Goal: Task Accomplishment & Management: Manage account settings

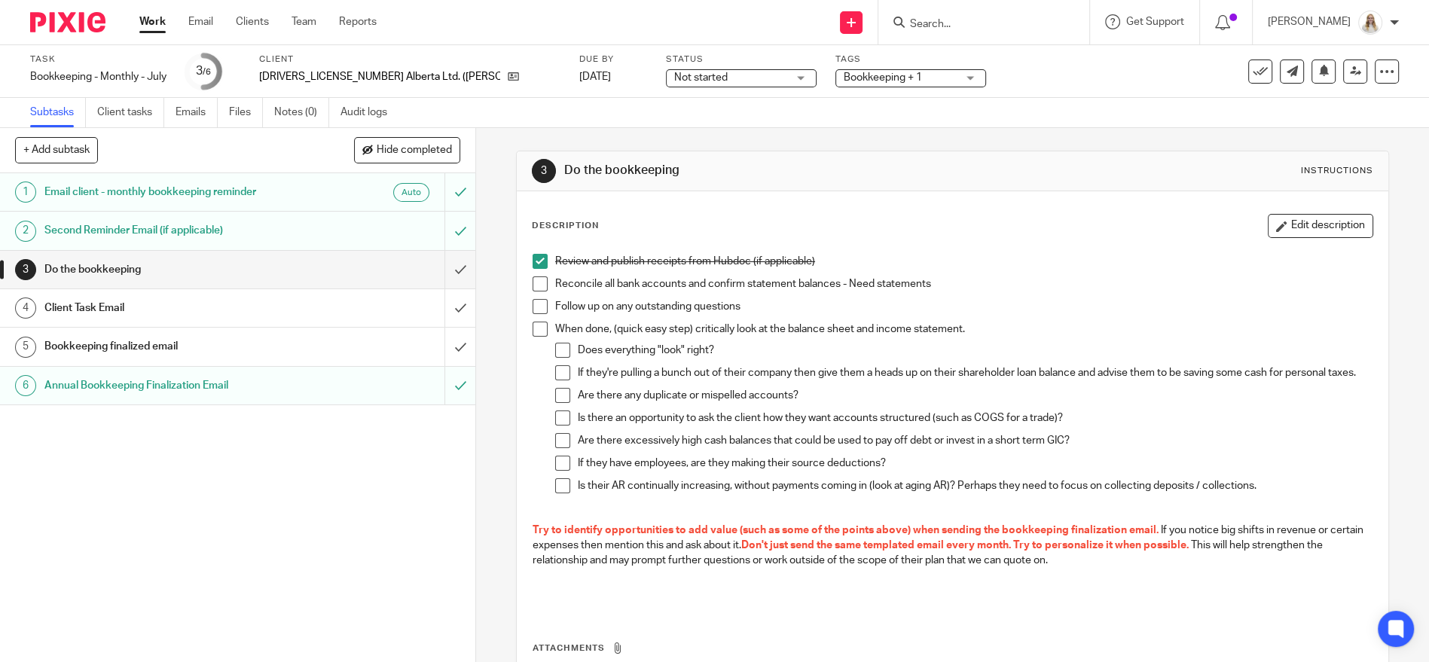
click at [533, 283] on span at bounding box center [540, 283] width 15 height 15
click at [539, 306] on span at bounding box center [540, 306] width 15 height 15
click at [440, 267] on input "submit" at bounding box center [237, 270] width 475 height 38
click at [435, 301] on input "submit" at bounding box center [237, 308] width 475 height 38
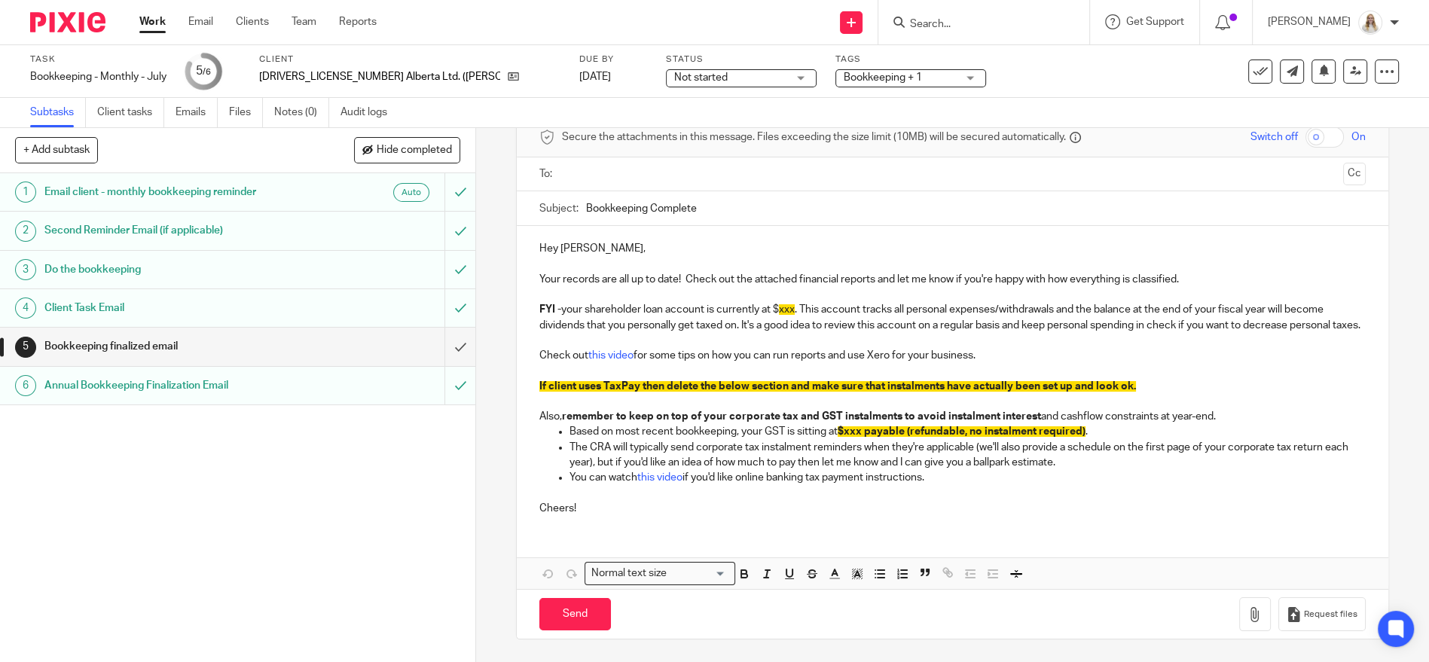
scroll to position [88, 0]
drag, startPoint x: 778, startPoint y: 426, endPoint x: 795, endPoint y: 421, distance: 18.1
click at [778, 426] on p "Based on most recent bookkeeping, your GST is sitting at $xxx payable (refundab…" at bounding box center [967, 431] width 796 height 15
drag, startPoint x: 902, startPoint y: 482, endPoint x: 553, endPoint y: 448, distance: 351.1
click at [553, 448] on ul "Based on most recent bookkeeping, your GST is sitting at $xxx payable (refundab…" at bounding box center [952, 454] width 826 height 61
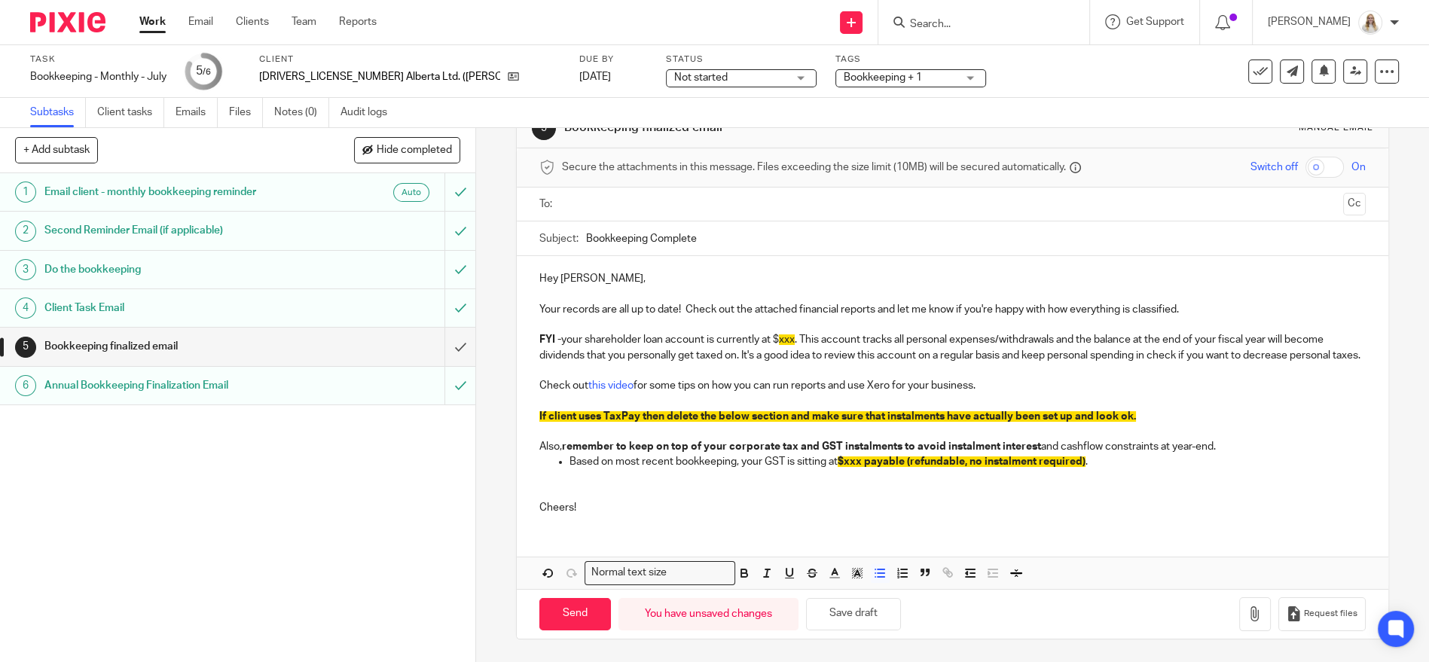
scroll to position [42, 0]
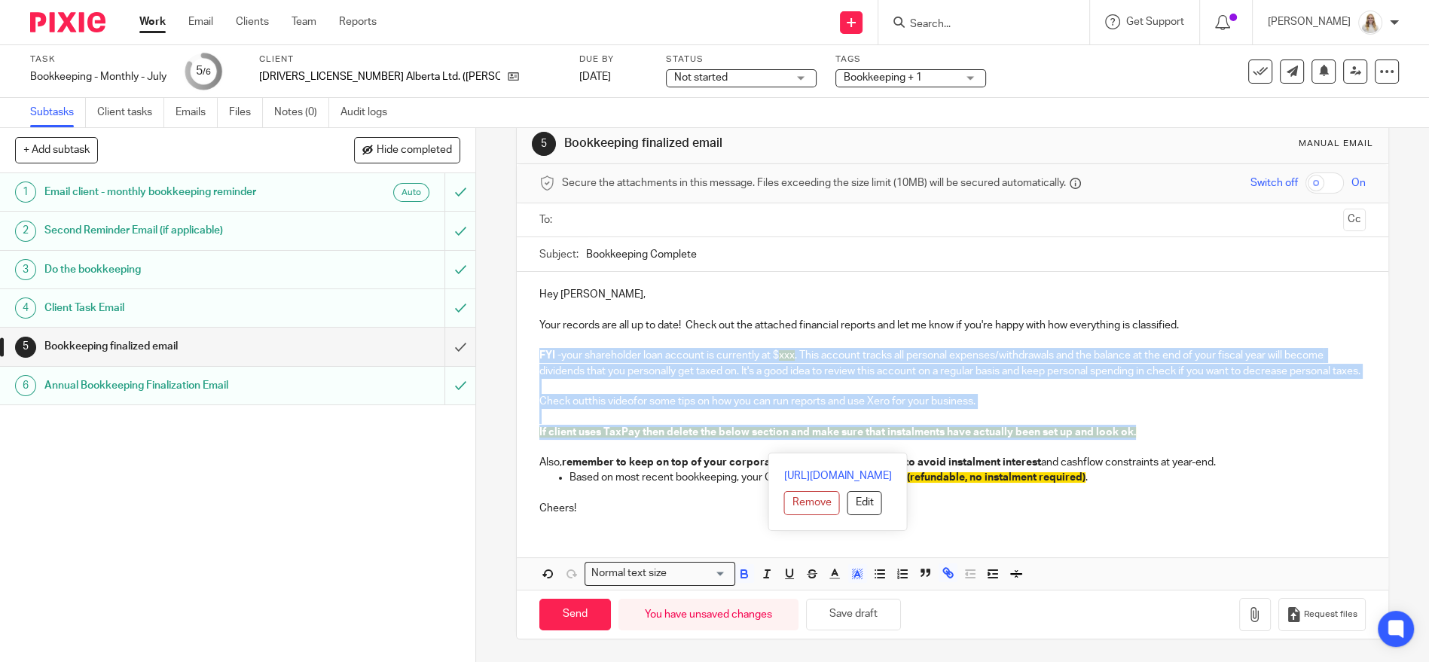
drag, startPoint x: 1153, startPoint y: 436, endPoint x: 529, endPoint y: 344, distance: 631.1
click at [529, 344] on div "Hey Kandis, Your records are all up to date! Check out the attached financial r…" at bounding box center [952, 399] width 871 height 255
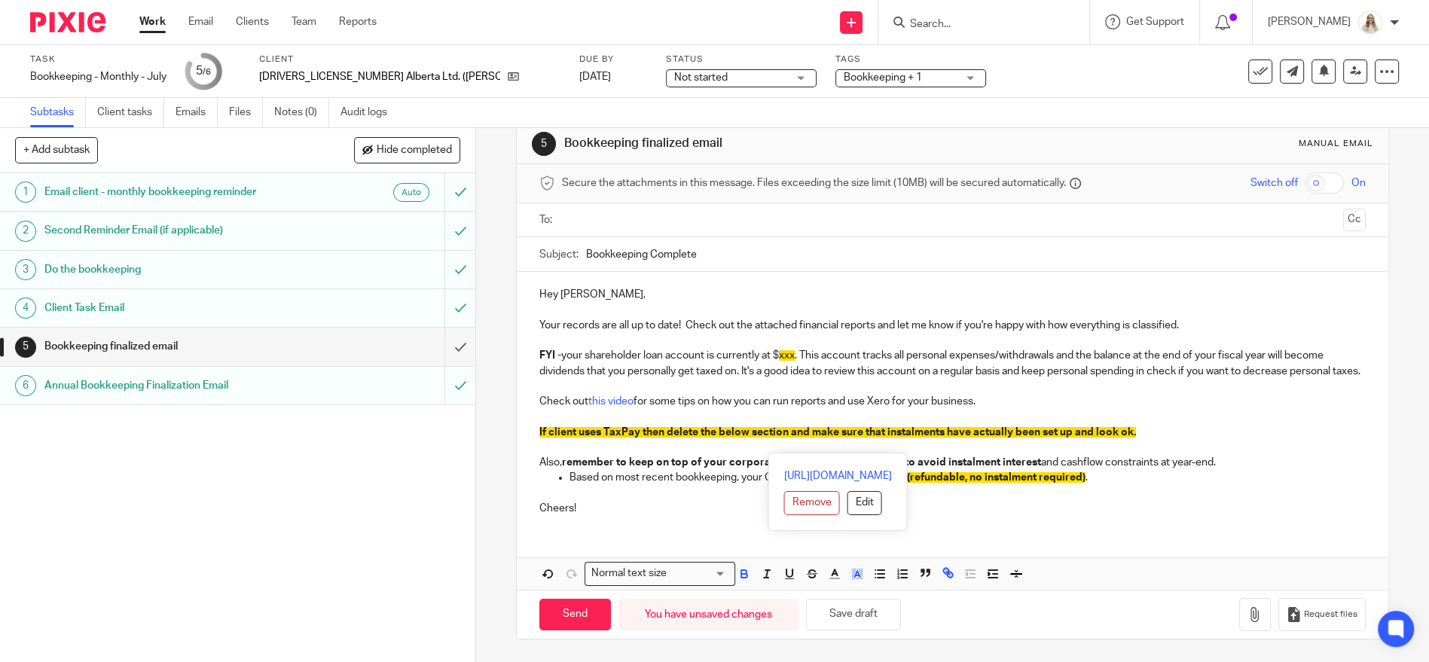
scroll to position [0, 0]
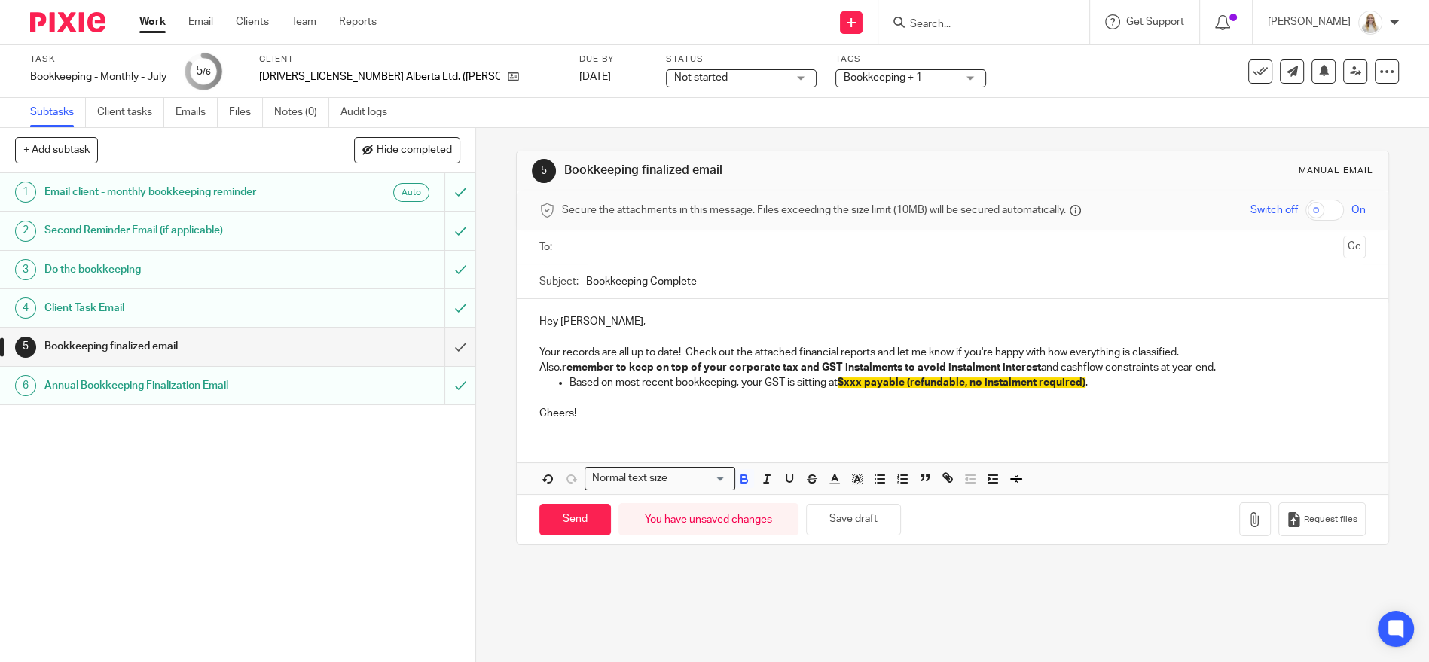
drag, startPoint x: 1215, startPoint y: 366, endPoint x: 491, endPoint y: 373, distance: 723.8
click at [491, 373] on div "5 Bookkeeping finalized email Manual email Secure the attachments in this messa…" at bounding box center [952, 395] width 953 height 534
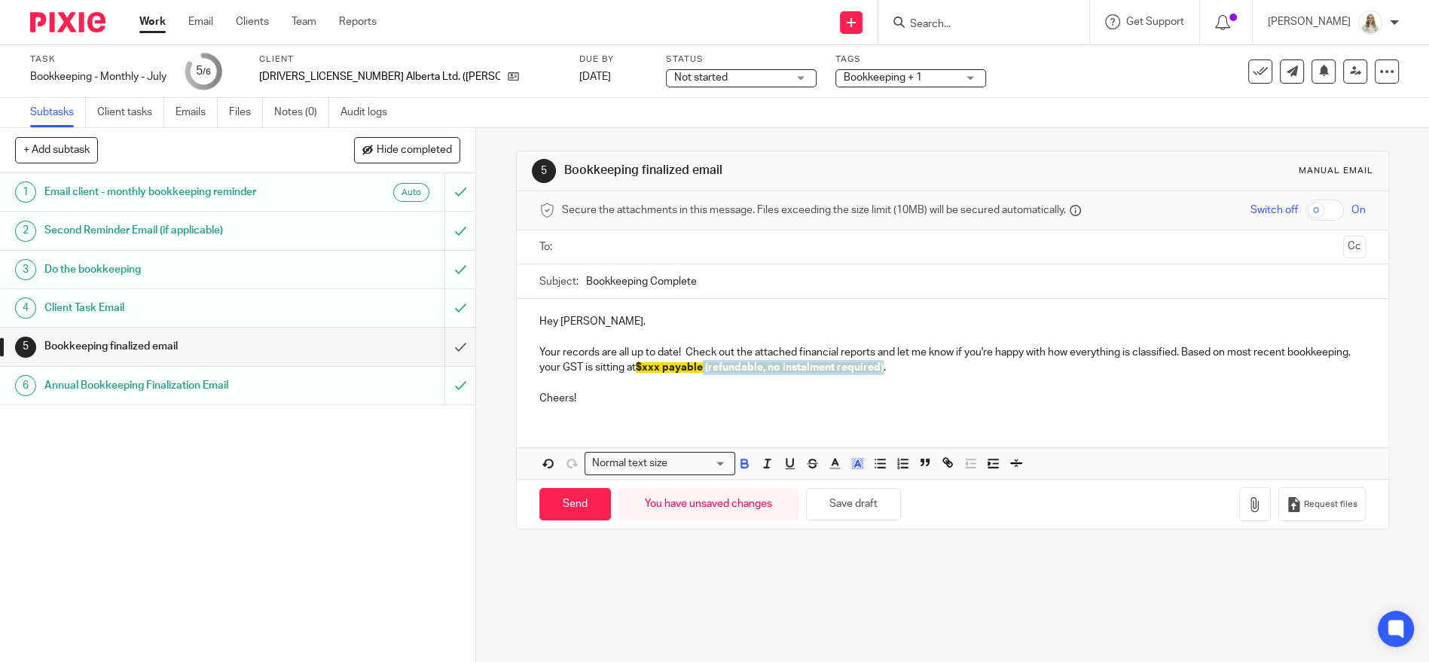
drag, startPoint x: 946, startPoint y: 372, endPoint x: 764, endPoint y: 370, distance: 181.5
click at [764, 370] on p "Your records are all up to date! Check out the attached financial reports and l…" at bounding box center [952, 360] width 826 height 31
drag, startPoint x: 790, startPoint y: 367, endPoint x: 600, endPoint y: 383, distance: 190.5
click at [600, 380] on div "Hey Kandis, Your records are all up to date! Check out the attached financial r…" at bounding box center [952, 358] width 871 height 118
click at [784, 368] on p "Your records are all up to date! Check out the attached financial reports and l…" at bounding box center [952, 360] width 826 height 31
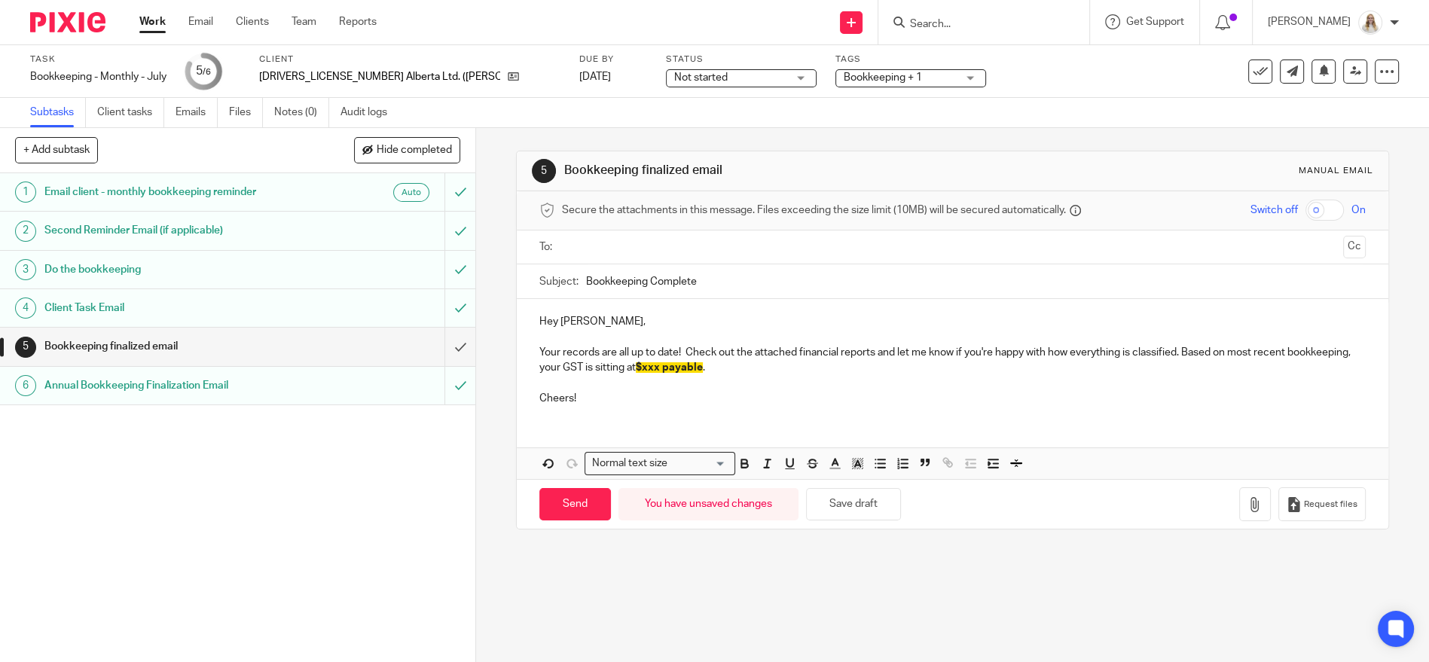
drag, startPoint x: 780, startPoint y: 366, endPoint x: 655, endPoint y: 366, distance: 125.8
click at [655, 366] on p "Your records are all up to date! Check out the attached financial reports and l…" at bounding box center [952, 360] width 826 height 31
drag, startPoint x: 734, startPoint y: 459, endPoint x: 790, endPoint y: 465, distance: 56.8
click at [737, 459] on icon "button" at bounding box center [744, 463] width 14 height 14
click at [850, 463] on icon "button" at bounding box center [857, 463] width 14 height 14
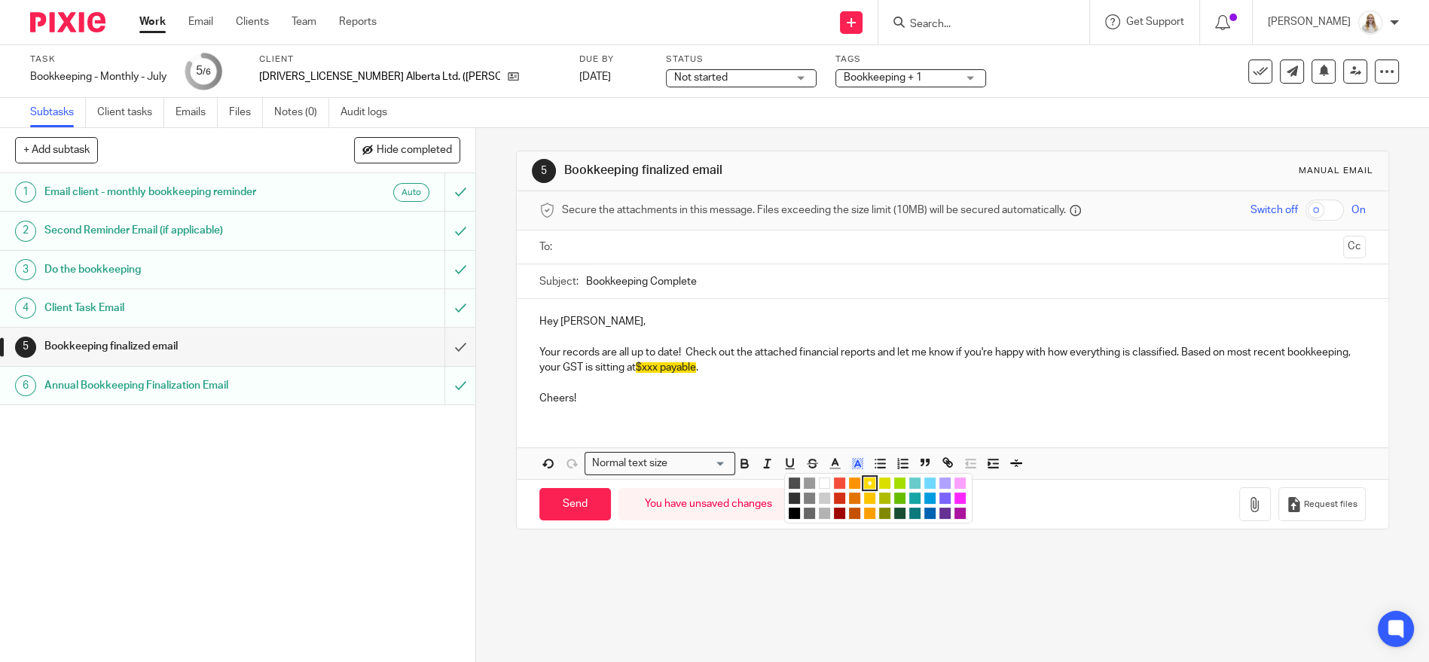
click at [819, 479] on li "color:#FFFFFF" at bounding box center [824, 483] width 11 height 11
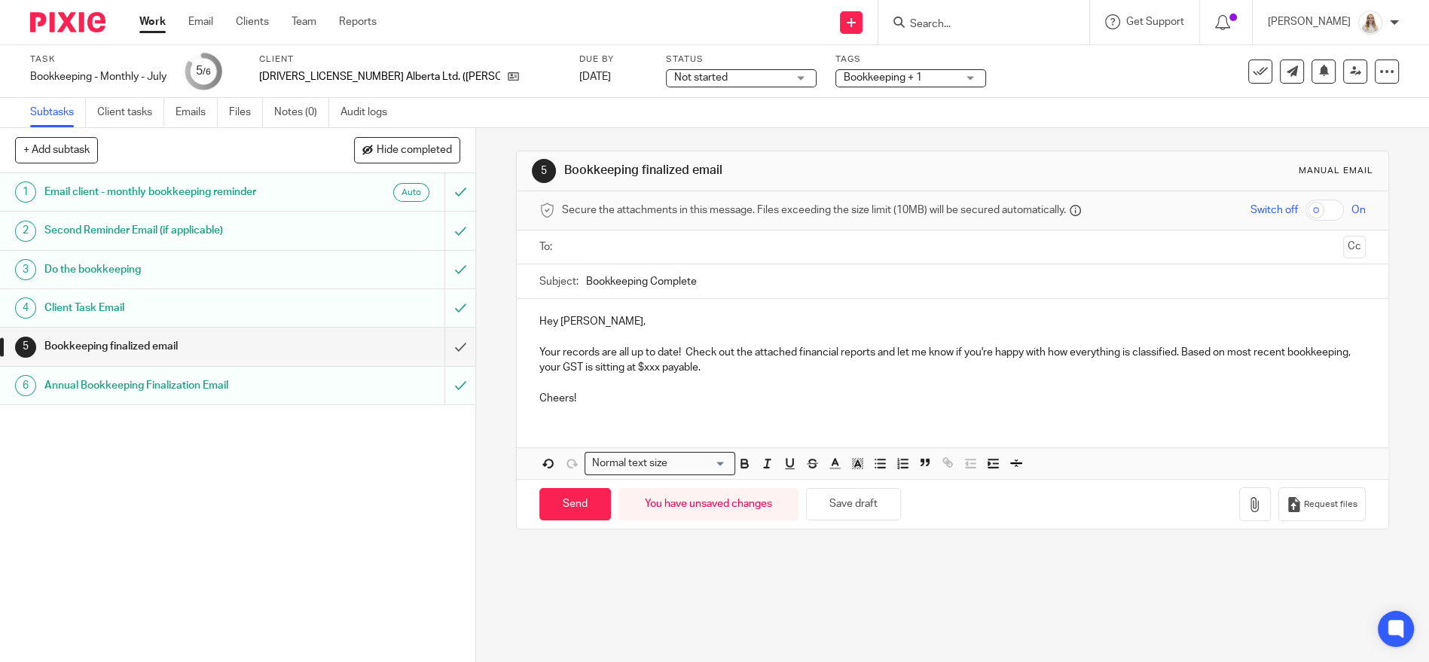
click at [825, 380] on p "Cheers!" at bounding box center [952, 390] width 826 height 31
click at [838, 497] on button "Save draft" at bounding box center [853, 504] width 95 height 32
click at [713, 386] on p "Cheers!" at bounding box center [952, 390] width 826 height 31
drag, startPoint x: 563, startPoint y: 399, endPoint x: 520, endPoint y: 397, distance: 43.0
click at [520, 397] on div "Hey Kandis, Your records are all up to date! Check out the attached financial r…" at bounding box center [952, 358] width 871 height 118
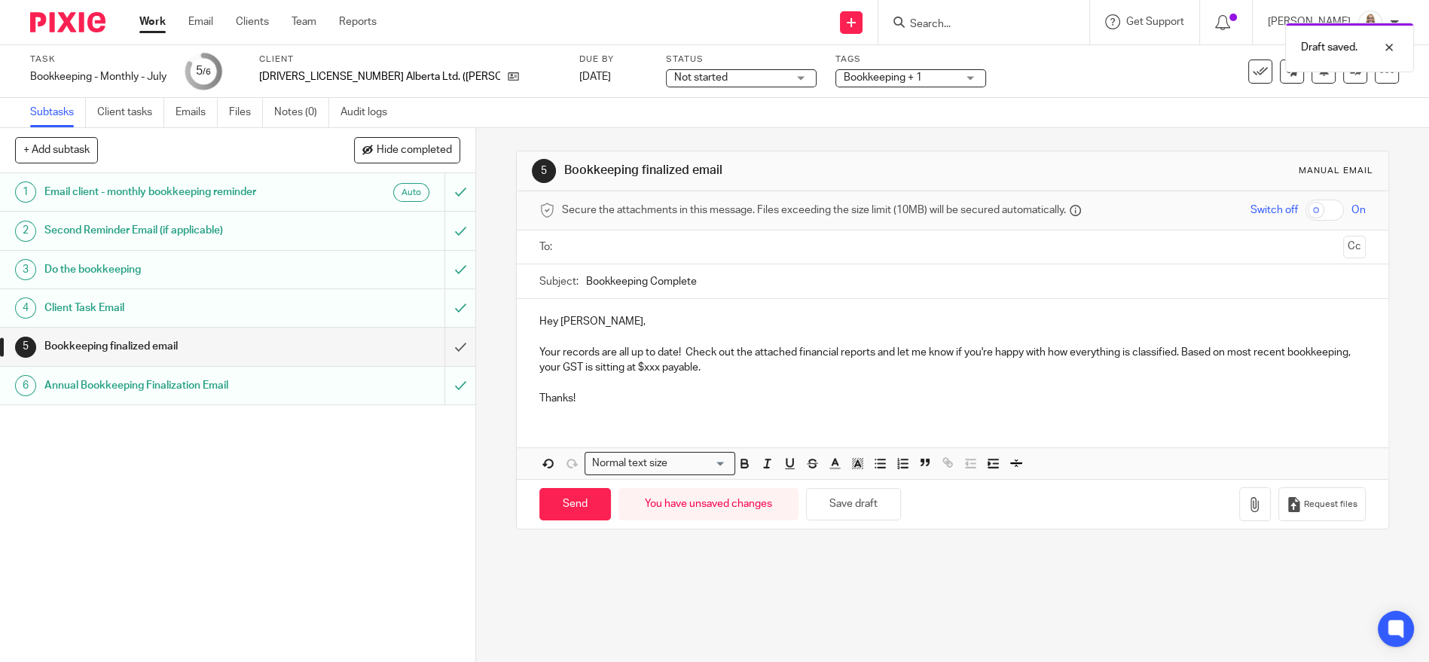
click at [621, 352] on p "Your records are all up to date! Check out the attached financial reports and l…" at bounding box center [952, 360] width 826 height 31
click at [680, 350] on p "Your records are all up to date! Check out the attached financial reports and l…" at bounding box center [952, 360] width 826 height 31
click at [586, 282] on input "Bookkeeping Complete" at bounding box center [976, 281] width 780 height 34
type input "July Bookkeeping Complete"
click at [832, 377] on p "Thanks!" at bounding box center [952, 390] width 826 height 31
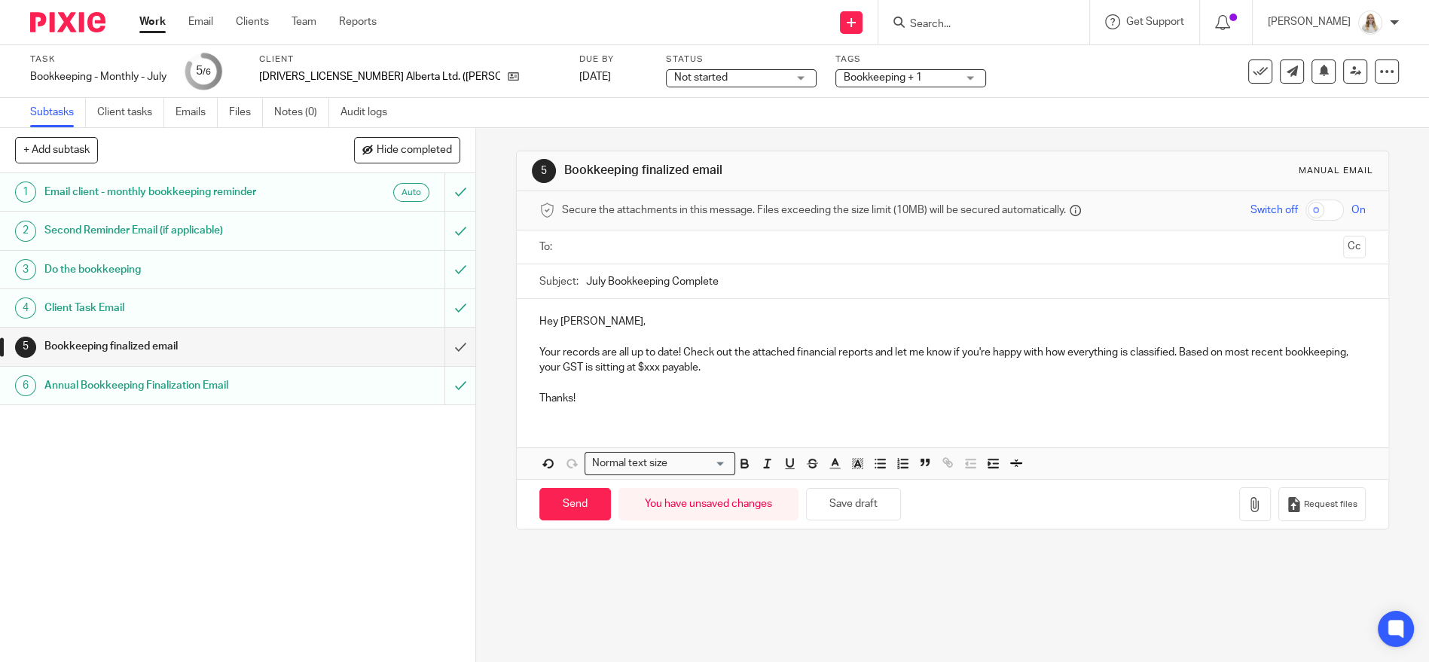
drag, startPoint x: 581, startPoint y: 356, endPoint x: 560, endPoint y: 356, distance: 21.1
click at [581, 356] on p "Your records are all up to date! Check out the attached financial reports and l…" at bounding box center [952, 360] width 826 height 31
click at [539, 349] on p "Your records are all up to date! Check out the attached financial reports and l…" at bounding box center [952, 360] width 826 height 31
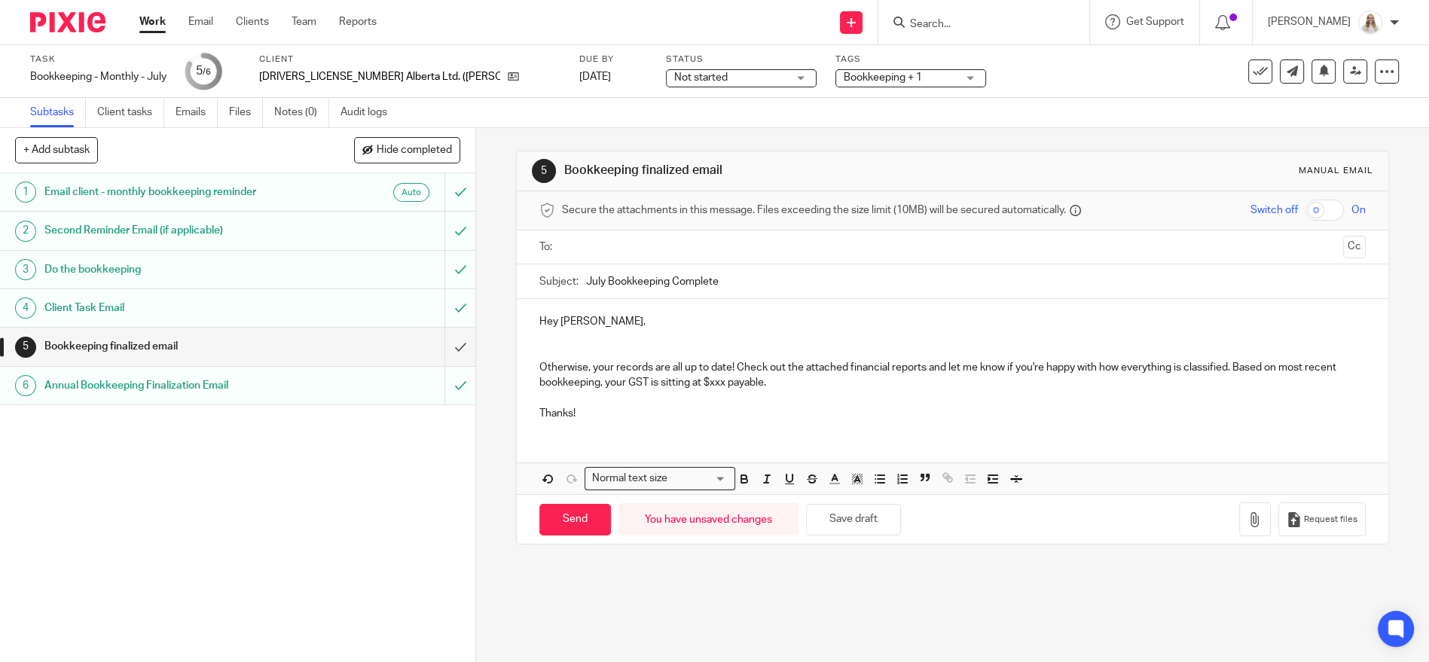
click at [591, 339] on p at bounding box center [952, 336] width 826 height 15
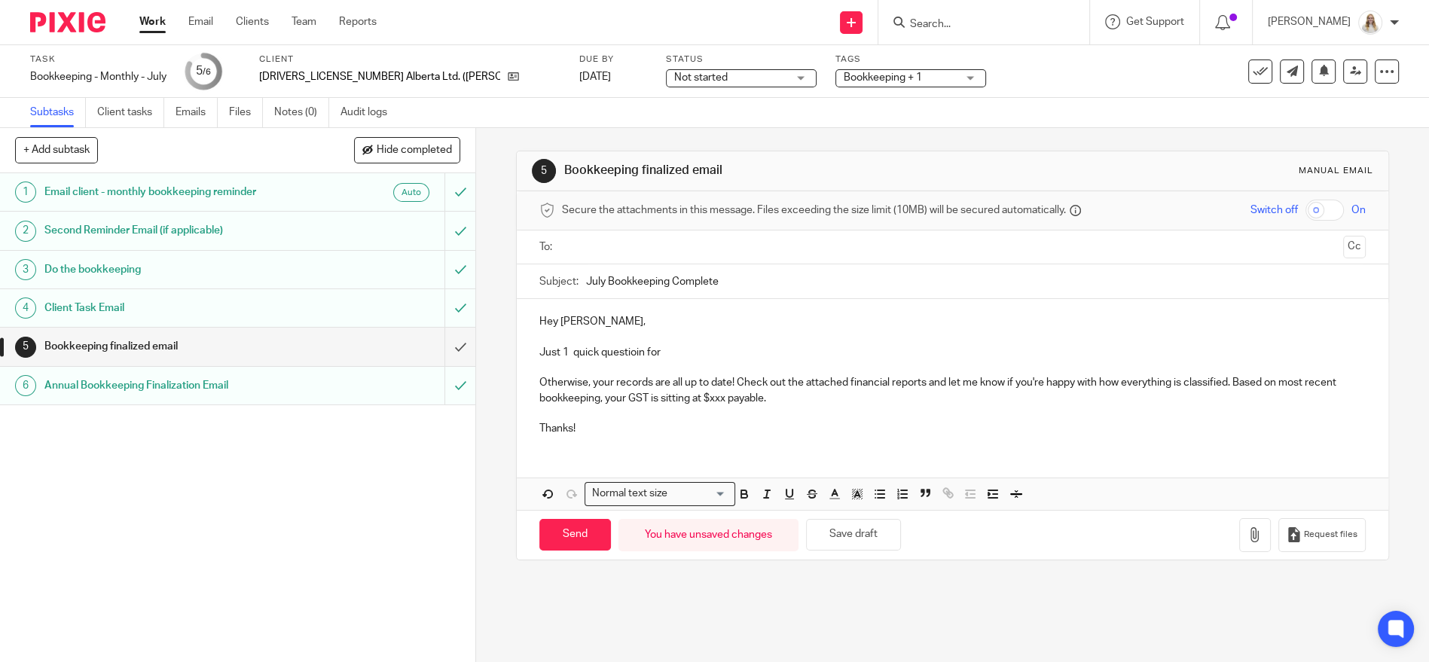
click at [567, 350] on p "Just 1 quick questioin for" at bounding box center [952, 352] width 826 height 15
click at [679, 358] on p "Just 1 quick question for" at bounding box center [952, 352] width 826 height 15
click at [715, 354] on p "Just 1 quick question for July. Was the $2,508.58 e-transfer for Brock Health?" at bounding box center [952, 352] width 826 height 15
click at [718, 348] on p "Just 1 quick question for July. Was theJuly 11 $2,508.58 e-transfer for Brock H…" at bounding box center [952, 352] width 826 height 15
click at [793, 399] on p "Otherwise, your records are all up to date! Check out the attached financial re…" at bounding box center [952, 390] width 826 height 31
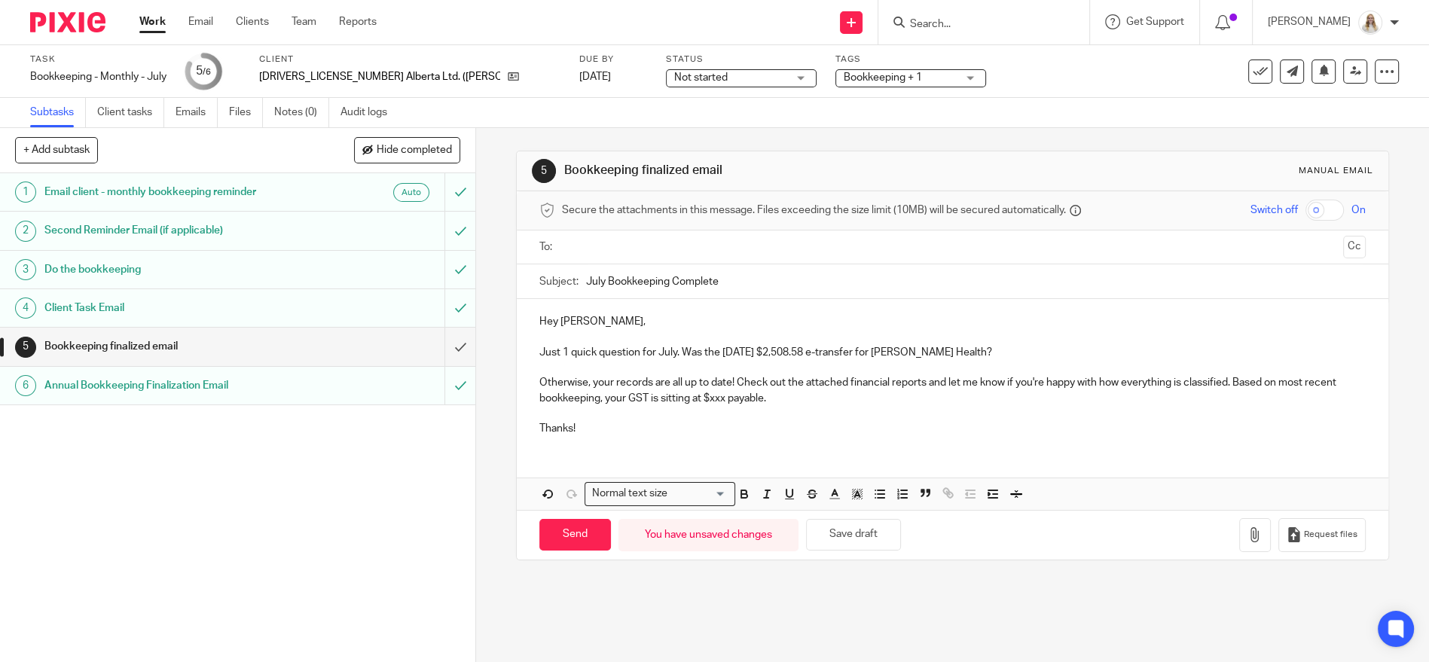
click at [724, 386] on p "Otherwise, your records are all up to date! Check out the attached financial re…" at bounding box center [952, 390] width 826 height 31
click at [725, 386] on p "Otherwise, your records are all up to date! Check out the attached financial re…" at bounding box center [952, 390] width 826 height 31
click at [727, 385] on p "Otherwise, your records are all up to date! Check out the attached financial re…" at bounding box center [952, 390] width 826 height 31
click at [808, 405] on p "Otherwise, your records are all up to date! Check out the attached financial re…" at bounding box center [952, 390] width 826 height 31
click at [869, 384] on p "Otherwise, your records are all up to date! Check out the attached financial re…" at bounding box center [952, 390] width 826 height 31
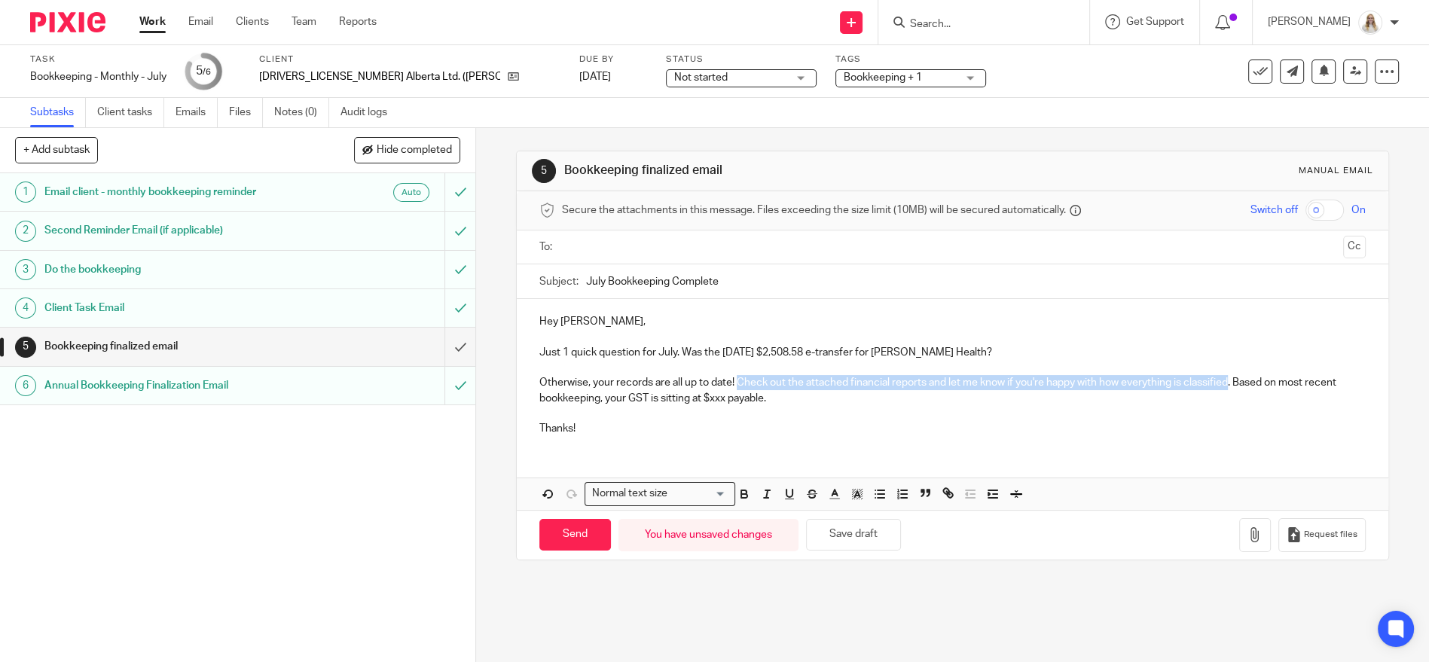
drag, startPoint x: 734, startPoint y: 383, endPoint x: 1228, endPoint y: 386, distance: 493.3
click at [1228, 386] on p "Otherwise, your records are all up to date! Check out the attached financial re…" at bounding box center [952, 390] width 826 height 31
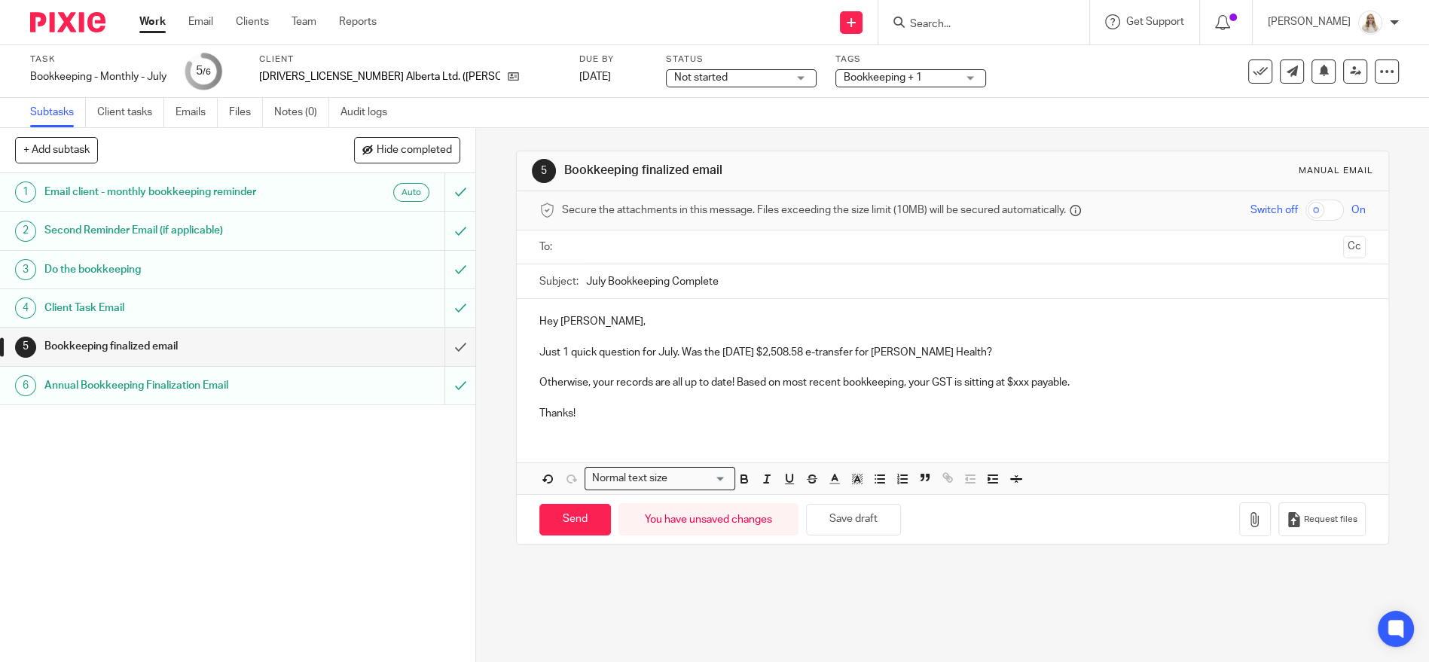
click at [1224, 386] on p "Otherwise, your records are all up to date! Based on most recent bookkeeping, y…" at bounding box center [952, 382] width 826 height 15
click at [1373, 420] on div "5 Bookkeeping finalized email Manual email Secure the attachments in this messa…" at bounding box center [952, 395] width 953 height 534
drag, startPoint x: 945, startPoint y: 360, endPoint x: 1106, endPoint y: 376, distance: 162.0
click at [945, 360] on p at bounding box center [952, 367] width 826 height 15
click at [1012, 383] on p "Otherwise, your records are all up to date! Based on most recent bookkeeping, y…" at bounding box center [952, 382] width 826 height 15
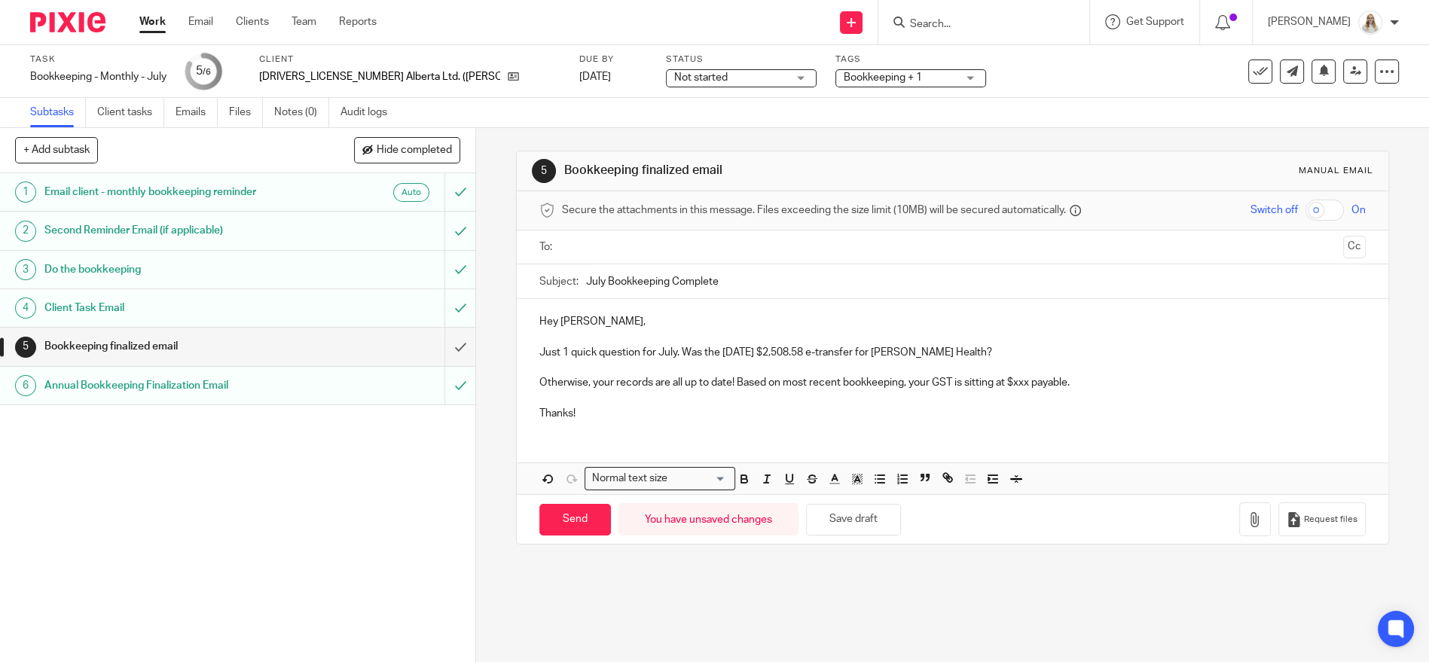
click at [1025, 383] on p "Otherwise, your records are all up to date! Based on most recent bookkeeping, y…" at bounding box center [952, 382] width 826 height 15
drag, startPoint x: 1026, startPoint y: 383, endPoint x: 1015, endPoint y: 382, distance: 11.3
click at [1015, 383] on p "Otherwise, your records are all up to date! Based on most recent bookkeeping, y…" at bounding box center [952, 382] width 826 height 15
drag, startPoint x: 1104, startPoint y: 386, endPoint x: 1118, endPoint y: 395, distance: 16.7
click at [1106, 386] on p "Otherwise, your records are all up to date! Based on most recent bookkeeping, y…" at bounding box center [952, 382] width 826 height 15
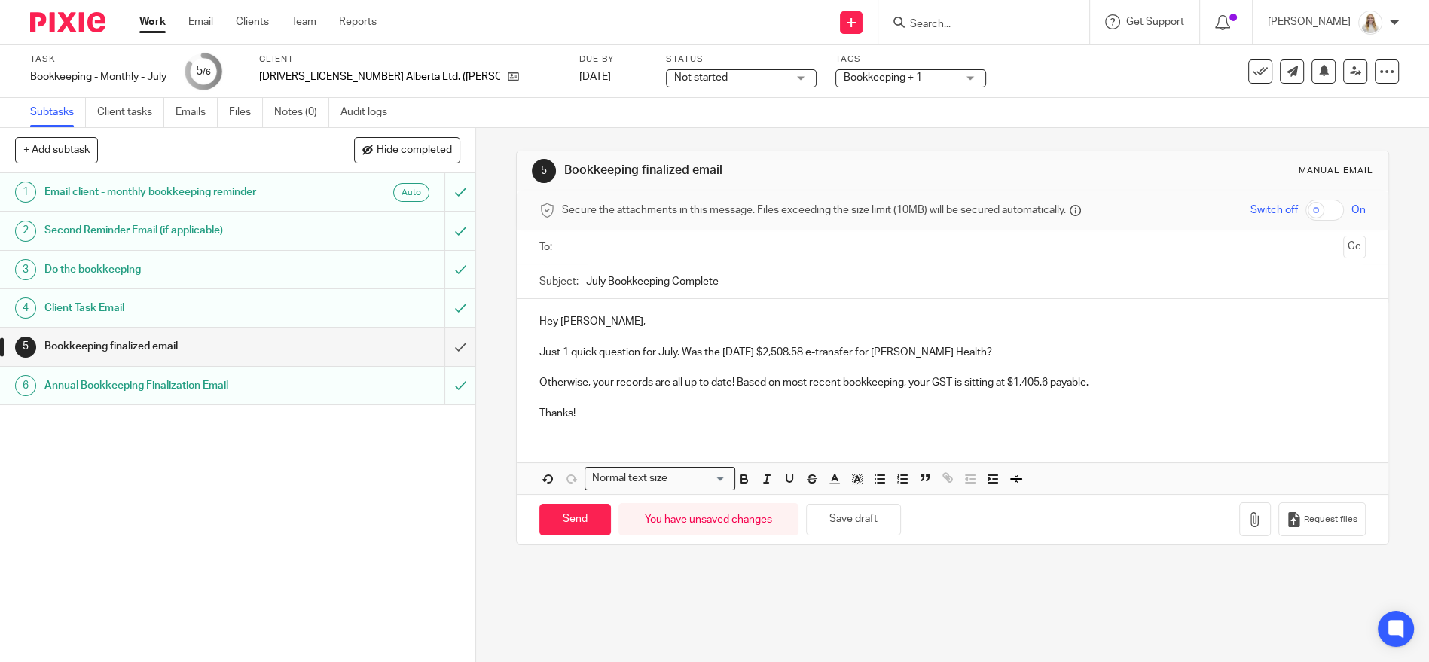
drag, startPoint x: 853, startPoint y: 398, endPoint x: 975, endPoint y: 365, distance: 127.0
click at [856, 397] on p "Thanks!" at bounding box center [952, 406] width 826 height 31
click at [1157, 406] on p "Thanks!" at bounding box center [952, 406] width 826 height 31
drag, startPoint x: 862, startPoint y: 518, endPoint x: 881, endPoint y: 518, distance: 18.8
click at [865, 518] on button "Save draft" at bounding box center [853, 520] width 95 height 32
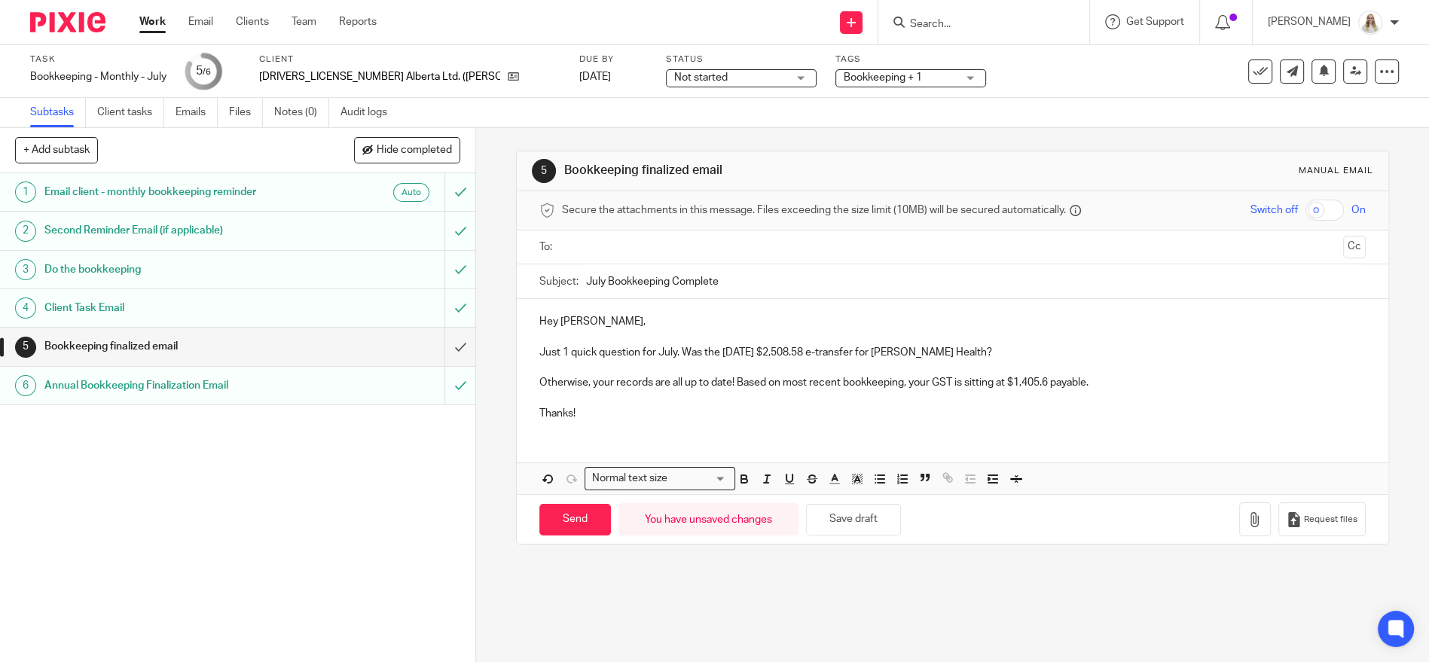
click at [730, 225] on div "Secure the attachments in this message. Files exceeding the size limit (10MB) w…" at bounding box center [952, 210] width 871 height 39
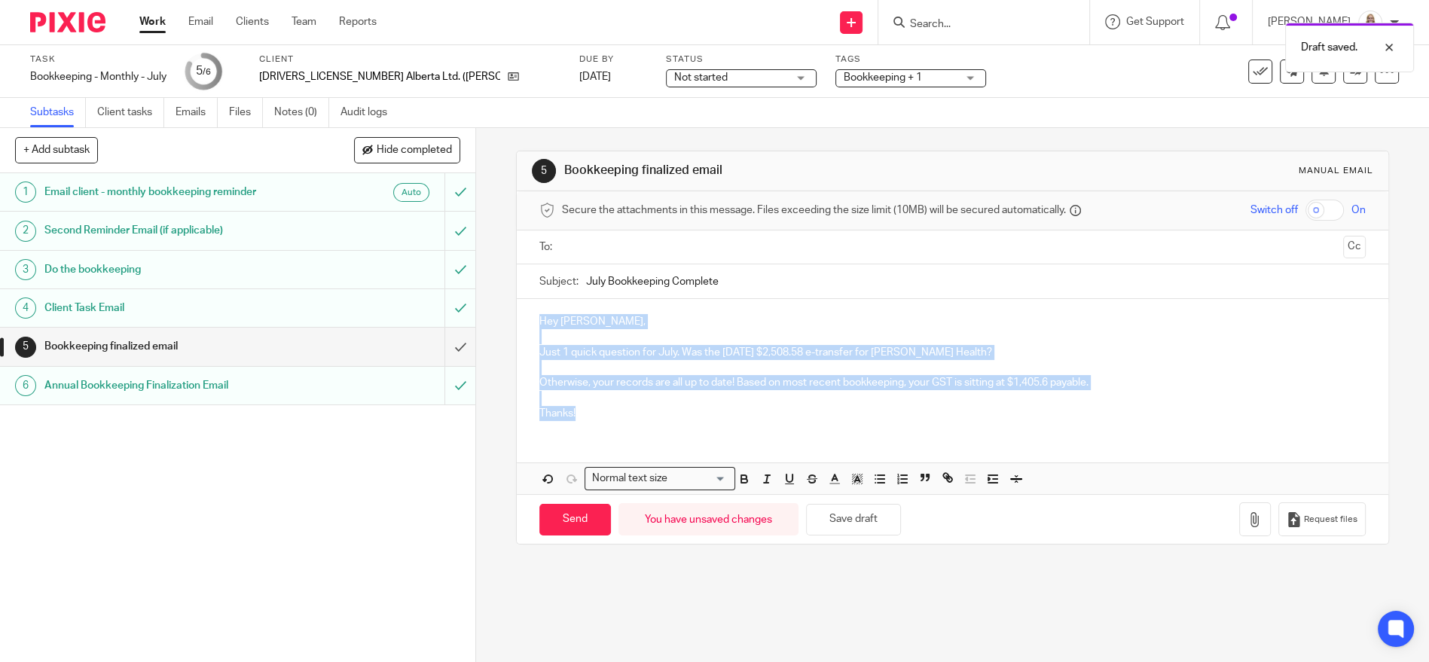
drag, startPoint x: 566, startPoint y: 405, endPoint x: 520, endPoint y: 319, distance: 97.0
click at [520, 319] on div "Hey Kandis, Just 1 quick question for July. Was the July 11 $2,508.58 e-transfe…" at bounding box center [952, 365] width 871 height 133
copy div "Hey Kandis, Just 1 quick question for July. Was the July 11 $2,508.58 e-transfe…"
click at [710, 283] on input "July Bookkeeping Complete" at bounding box center [976, 281] width 780 height 34
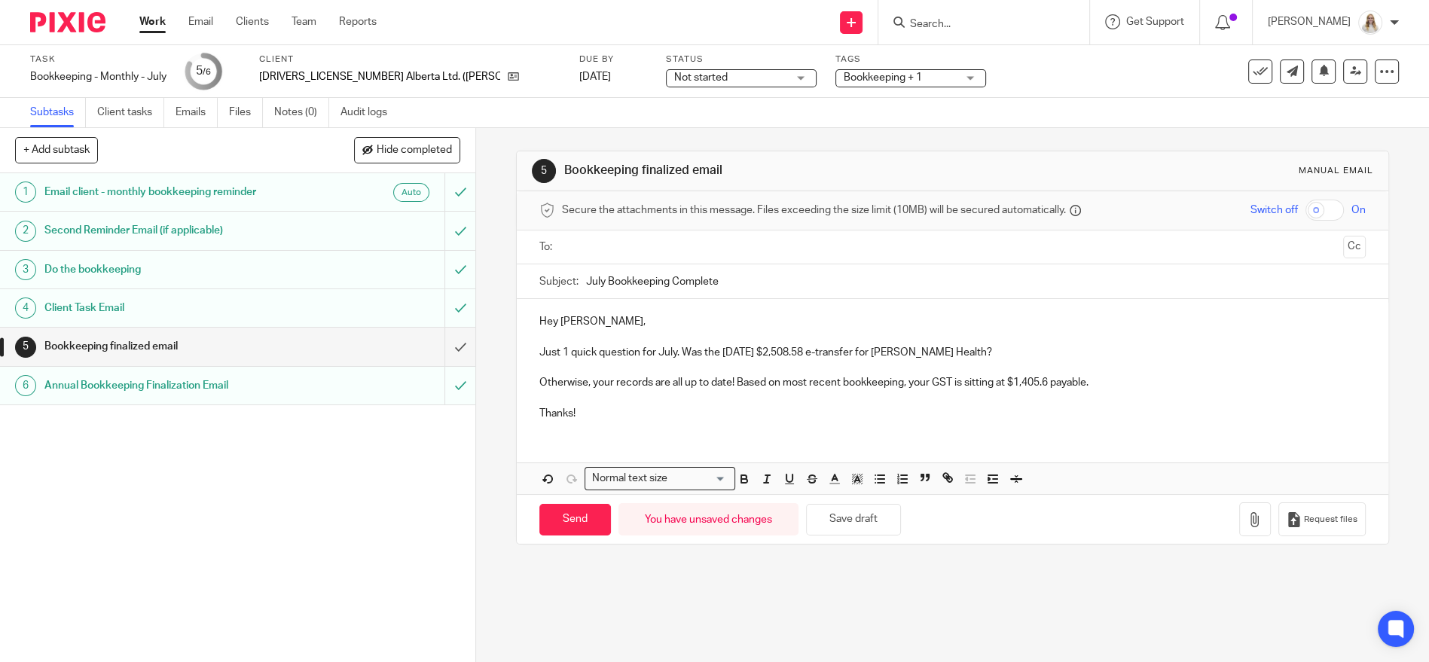
drag, startPoint x: 721, startPoint y: 280, endPoint x: 505, endPoint y: 279, distance: 216.2
click at [505, 279] on div "5 Bookkeeping finalized email Manual email Secure the attachments in this messa…" at bounding box center [952, 395] width 953 height 534
click at [948, 553] on div "5 Bookkeeping finalized email Manual email Secure the attachments in this messa…" at bounding box center [952, 347] width 873 height 439
click at [876, 522] on button "Save draft" at bounding box center [853, 520] width 95 height 32
drag, startPoint x: 457, startPoint y: 343, endPoint x: 448, endPoint y: 343, distance: 9.0
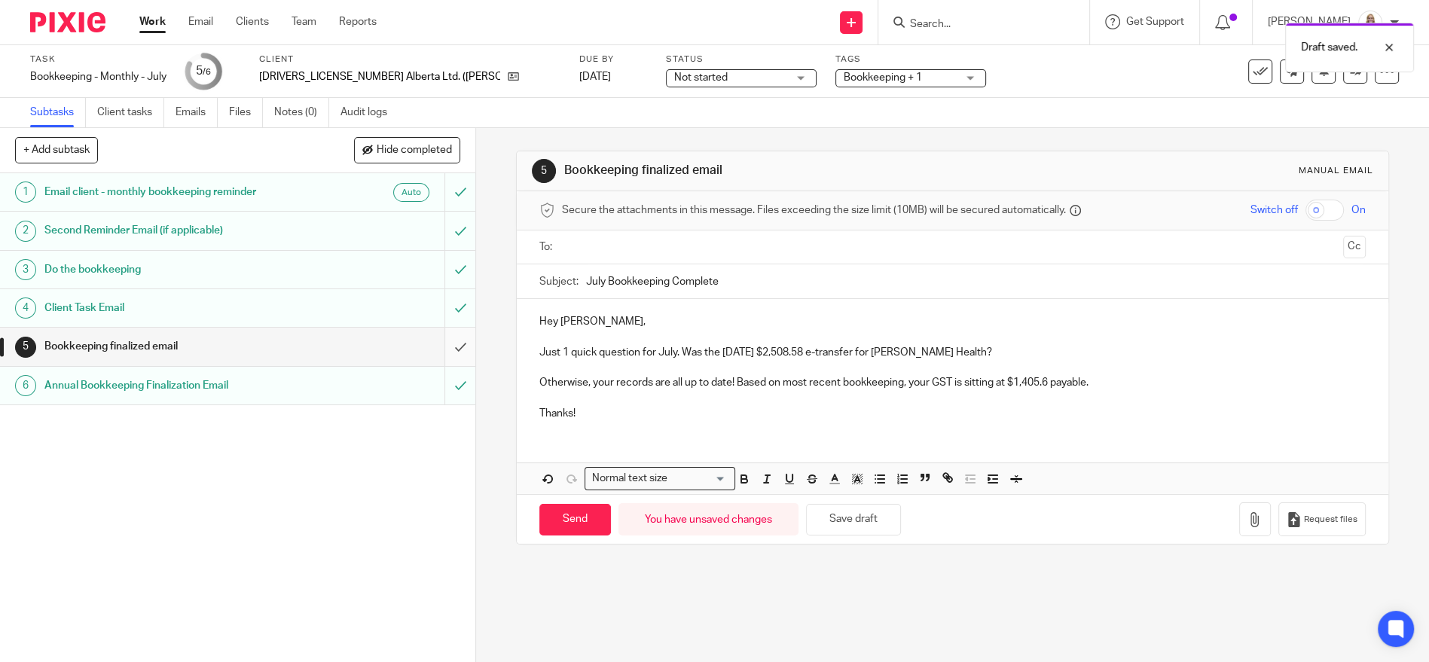
click at [456, 343] on input "submit" at bounding box center [237, 347] width 475 height 38
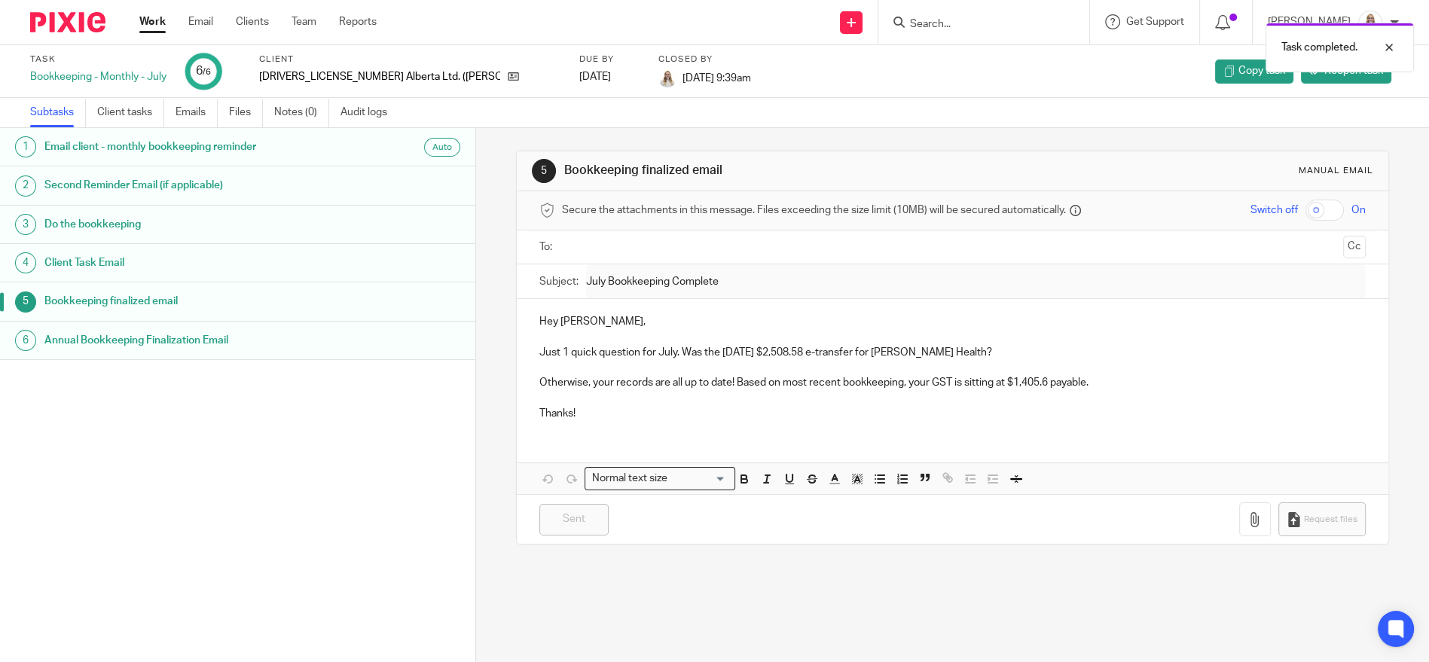
click at [157, 26] on link "Work" at bounding box center [152, 21] width 26 height 15
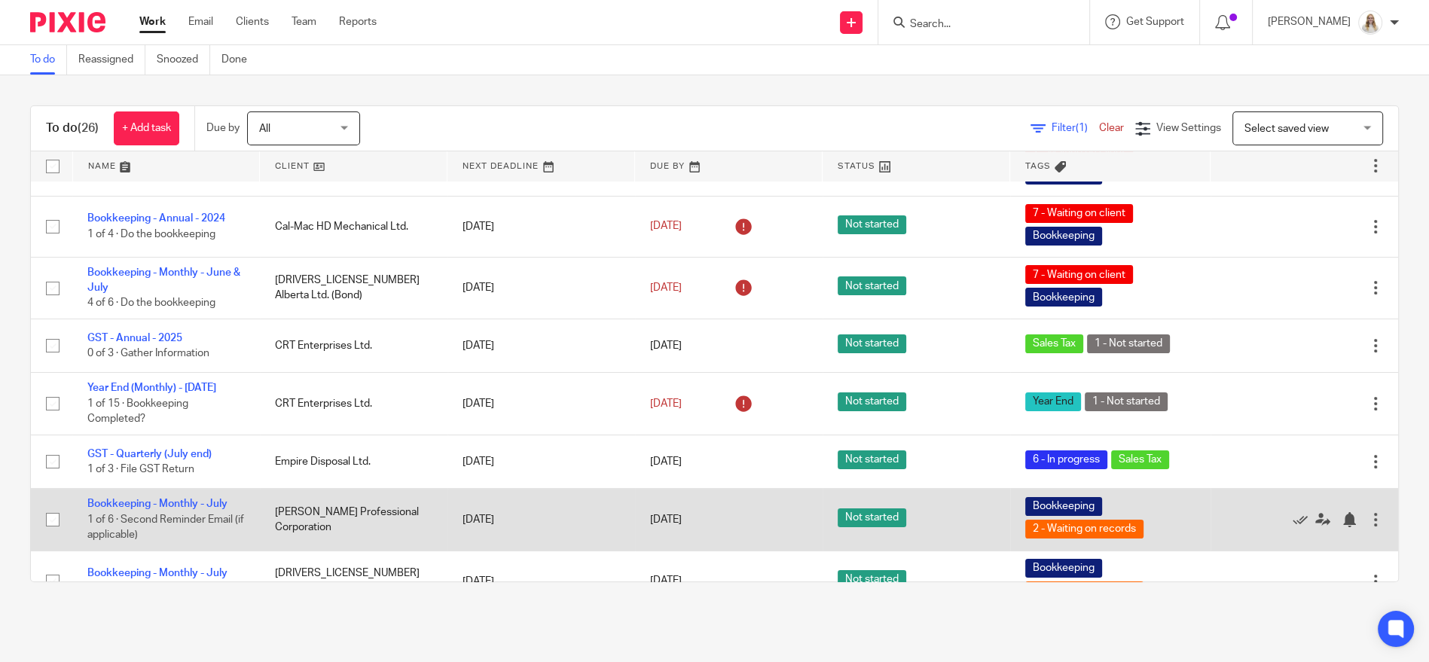
scroll to position [502, 0]
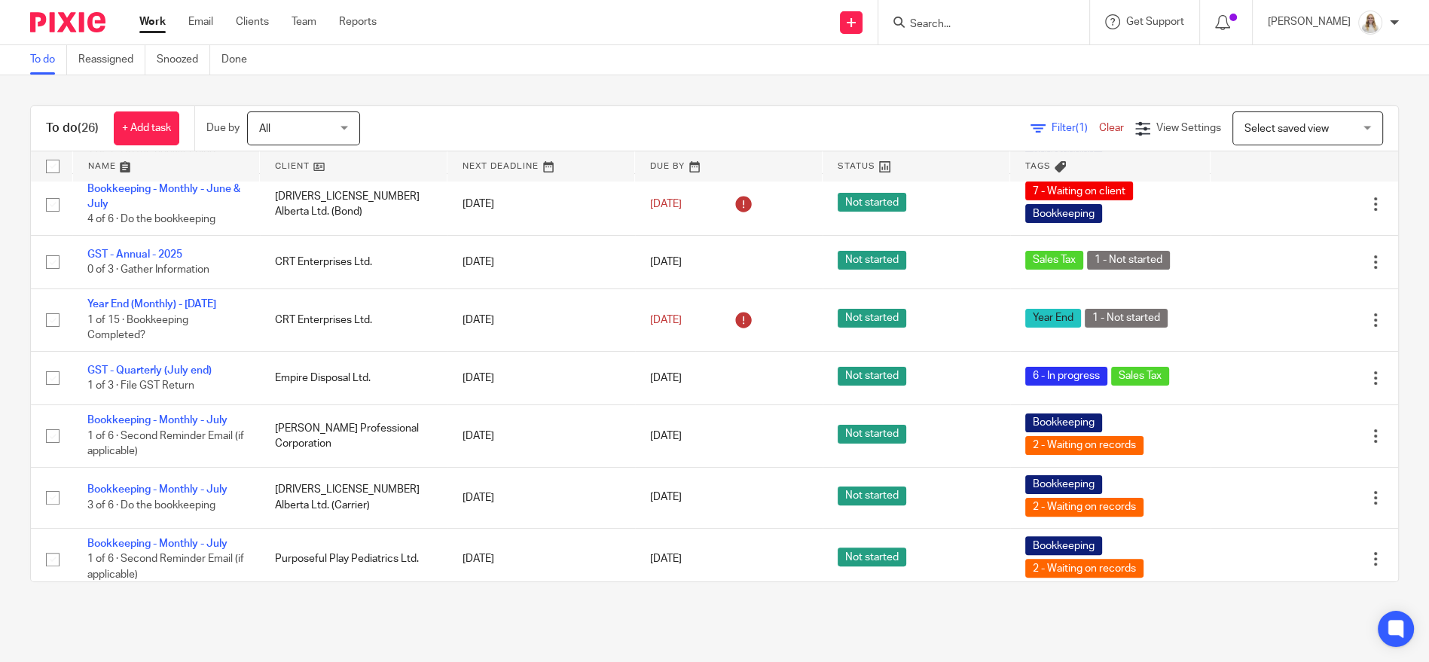
drag, startPoint x: 127, startPoint y: 163, endPoint x: 163, endPoint y: 157, distance: 36.8
click at [127, 163] on link at bounding box center [166, 166] width 187 height 30
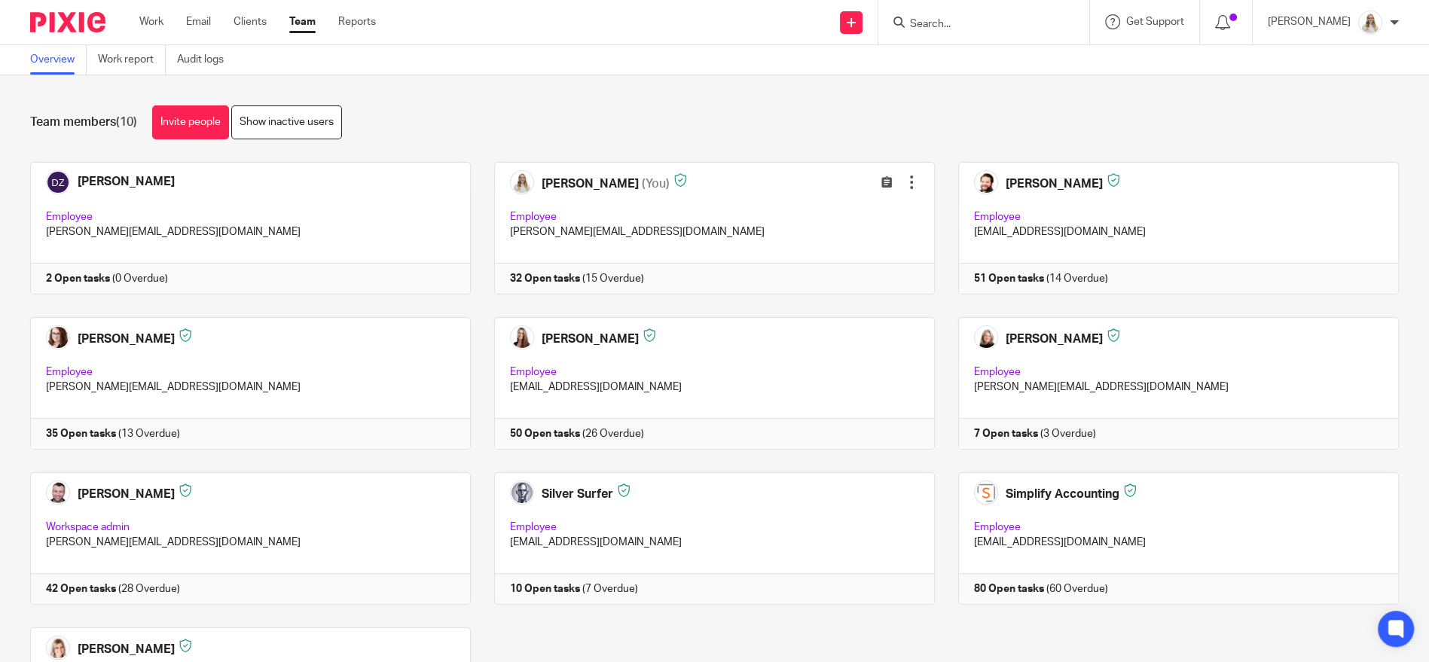
click at [441, 117] on div "Team members (10) Invite people Show inactive users" at bounding box center [714, 122] width 1369 height 34
drag, startPoint x: 645, startPoint y: 114, endPoint x: 654, endPoint y: 113, distance: 8.3
click at [645, 114] on div "Team members (10) Invite people Show inactive users" at bounding box center [714, 122] width 1369 height 34
click at [722, 119] on div "Team members (10) Invite people Show inactive users" at bounding box center [714, 122] width 1369 height 34
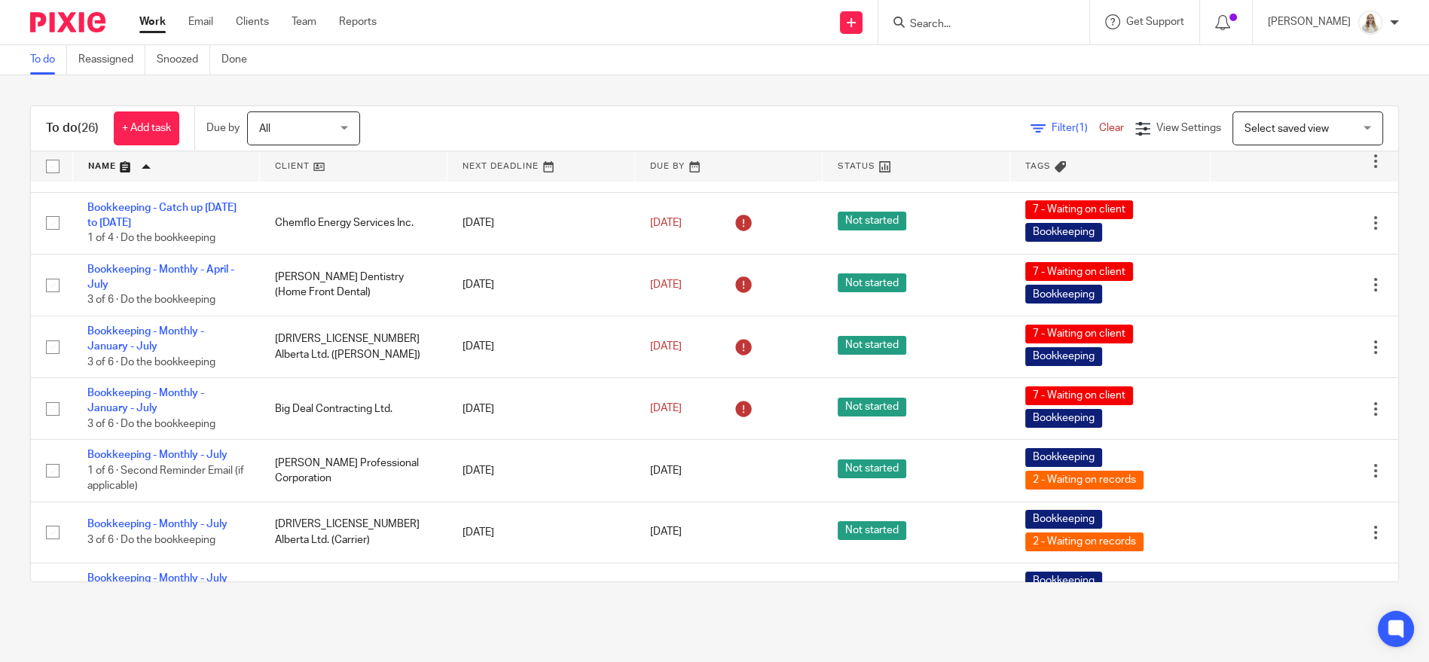
scroll to position [102, 0]
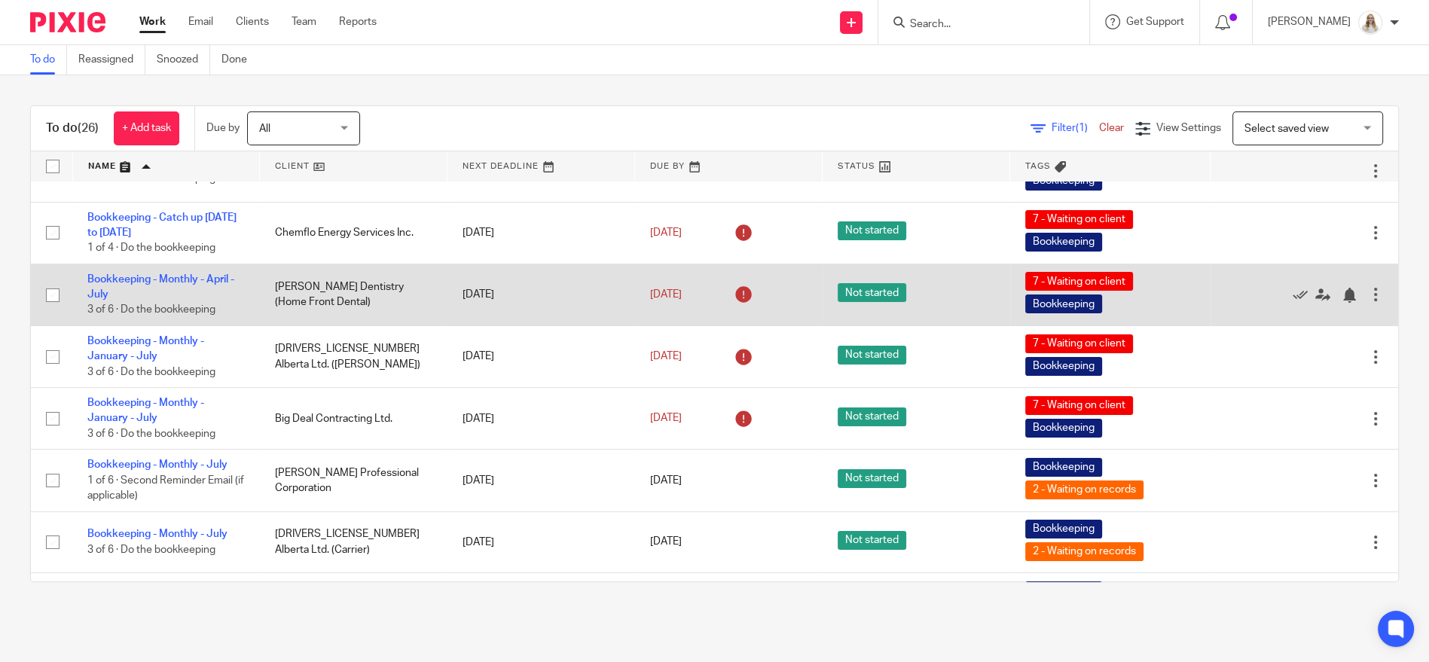
click at [214, 273] on td "Bookkeeping - Monthly - April - [DATE] of 6 · Do the bookkeeping" at bounding box center [166, 295] width 188 height 62
click at [218, 279] on link "Bookkeeping - Monthly - April - July" at bounding box center [160, 287] width 147 height 26
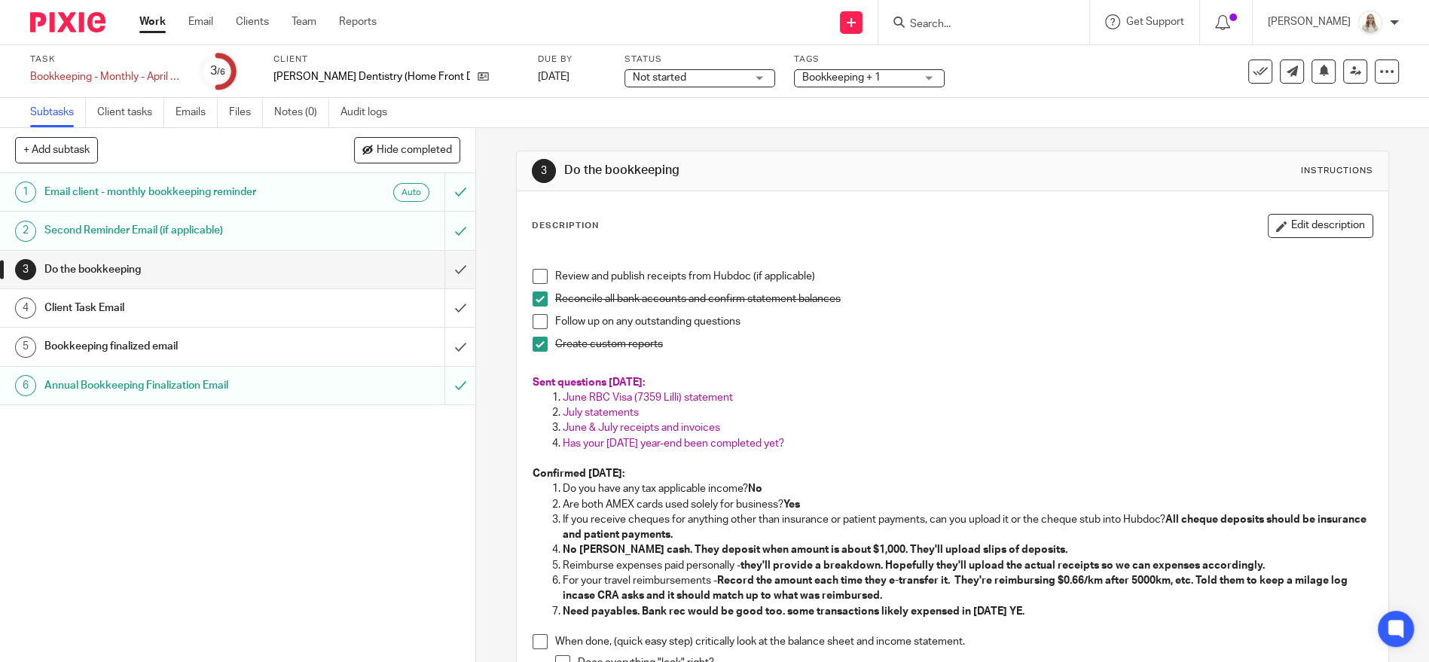
drag, startPoint x: 1029, startPoint y: 380, endPoint x: 1015, endPoint y: 422, distance: 43.6
click at [1030, 380] on p "Sent questions [DATE]:" at bounding box center [953, 382] width 840 height 15
drag, startPoint x: 877, startPoint y: 425, endPoint x: 973, endPoint y: 424, distance: 96.4
click at [877, 425] on p "June & July receipts and invoices" at bounding box center [968, 427] width 810 height 15
click at [879, 443] on p "Has your [DATE] year-end been completed yet?" at bounding box center [968, 443] width 810 height 15
